Goal: Information Seeking & Learning: Understand process/instructions

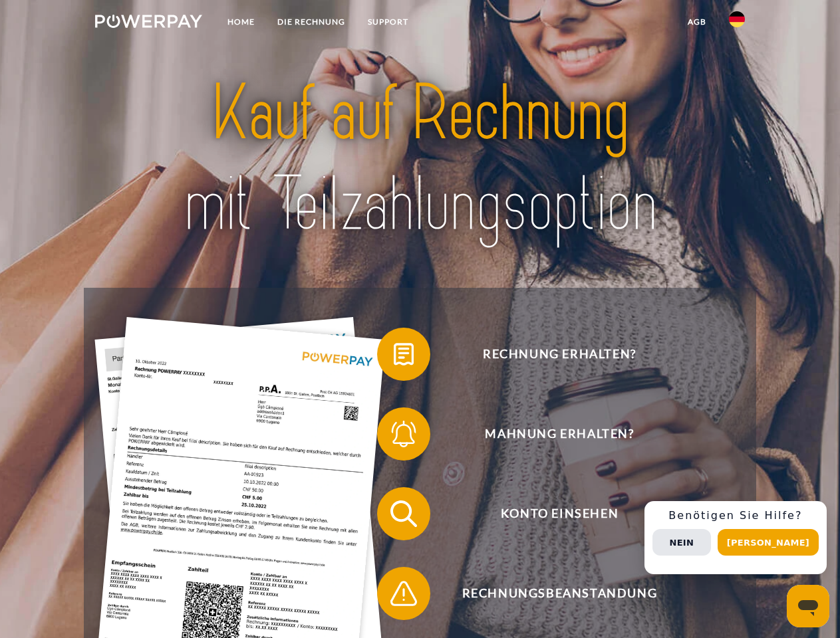
click at [148, 23] on img at bounding box center [148, 21] width 107 height 13
click at [737, 23] on img at bounding box center [737, 19] width 16 height 16
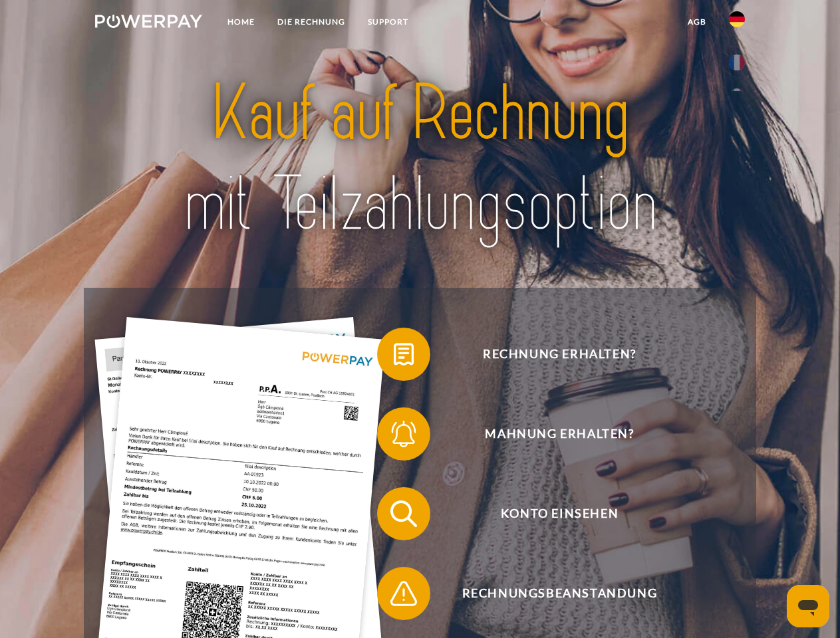
click at [696, 22] on link "agb" at bounding box center [696, 22] width 41 height 24
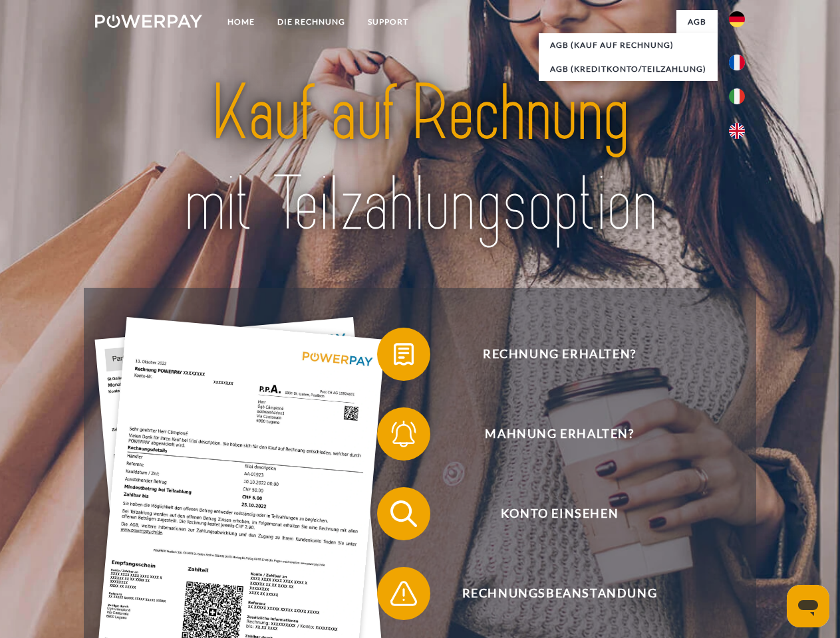
click at [394, 357] on span at bounding box center [383, 354] width 66 height 66
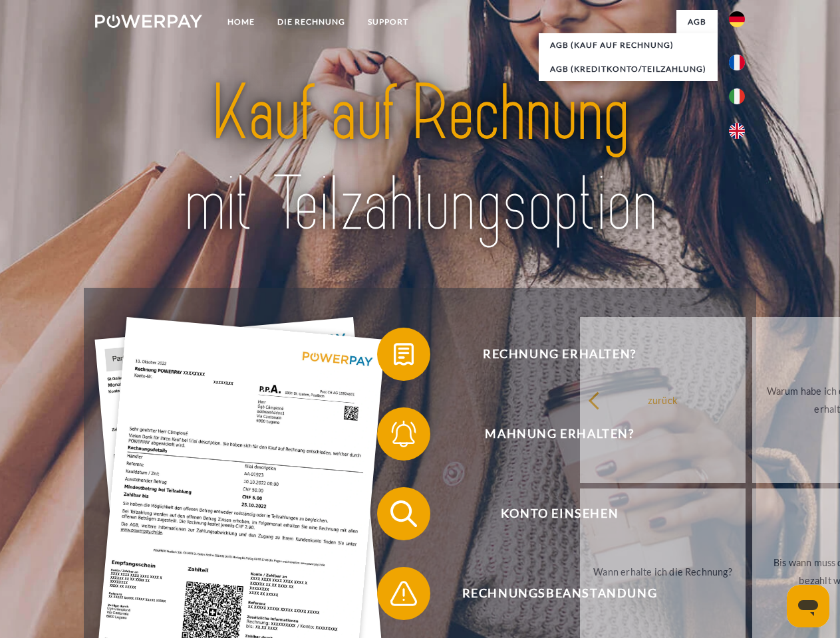
click at [394, 437] on div "Rechnung erhalten? Mahnung erhalten? Konto einsehen" at bounding box center [420, 554] width 672 height 532
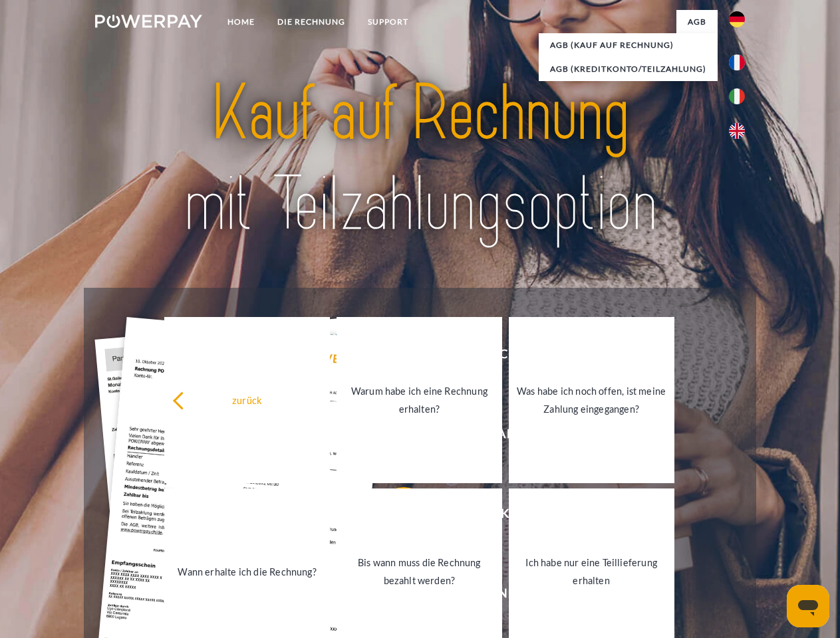
click at [394, 517] on link "Bis wann muss die Rechnung bezahlt werden?" at bounding box center [419, 572] width 166 height 166
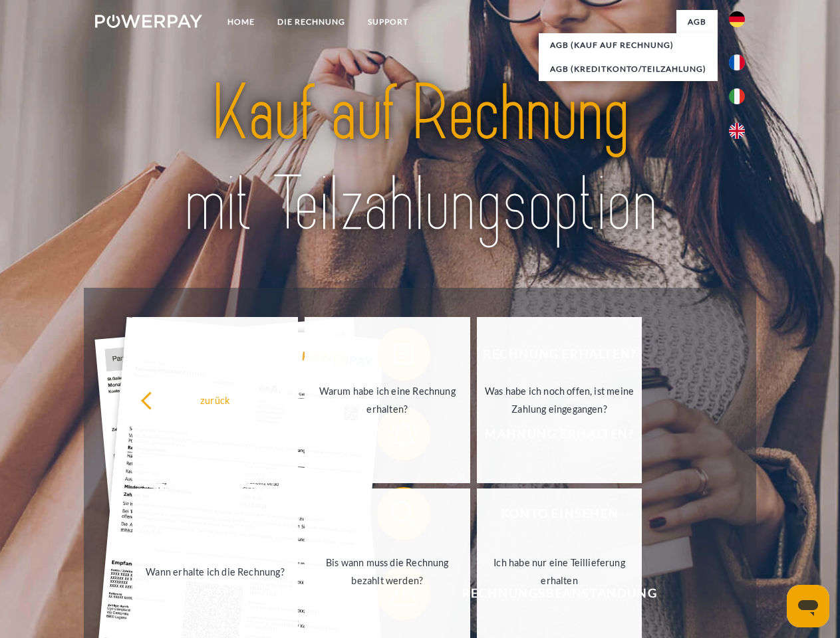
click at [394, 596] on span at bounding box center [383, 593] width 66 height 66
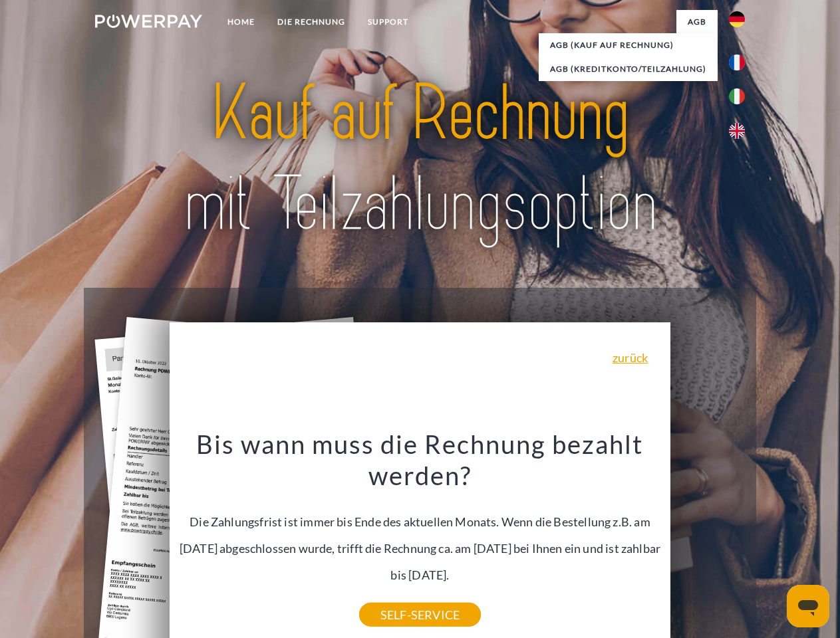
click at [740, 538] on div "Rechnung erhalten? Mahnung erhalten? Konto einsehen" at bounding box center [420, 554] width 672 height 532
click at [707, 541] on span "Konto einsehen" at bounding box center [559, 513] width 326 height 53
click at [773, 543] on header "Home DIE RECHNUNG SUPPORT" at bounding box center [420, 459] width 840 height 918
